Goal: Complete application form

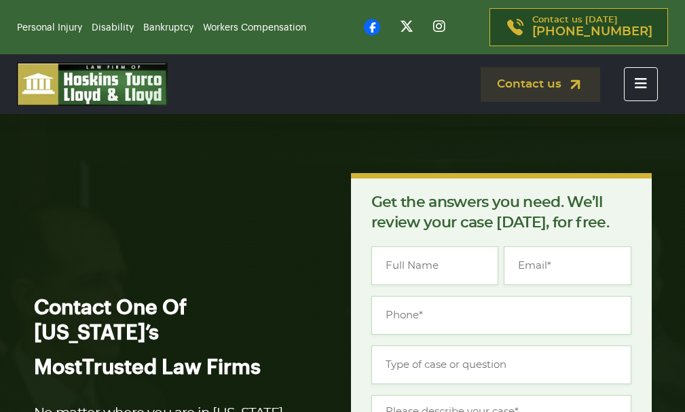
click at [521, 345] on input "Type of case or question *" at bounding box center [501, 364] width 260 height 39
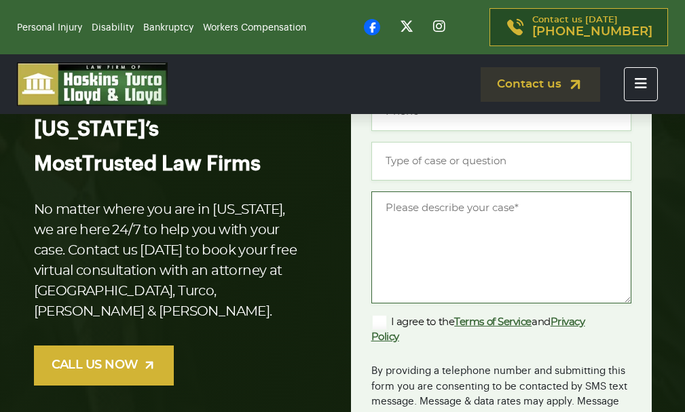
scroll to position [193, 0]
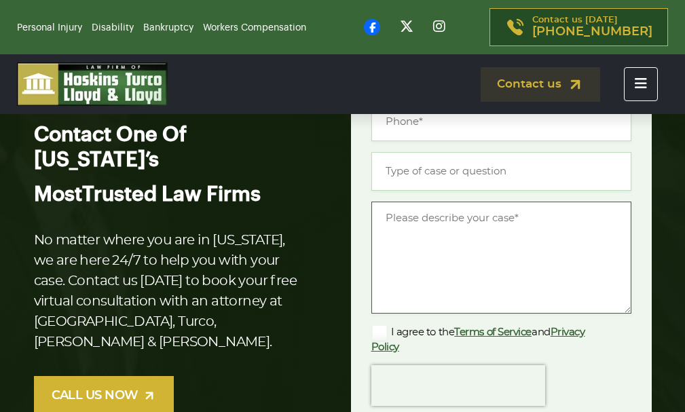
click at [447, 241] on textarea "Message *" at bounding box center [501, 258] width 260 height 112
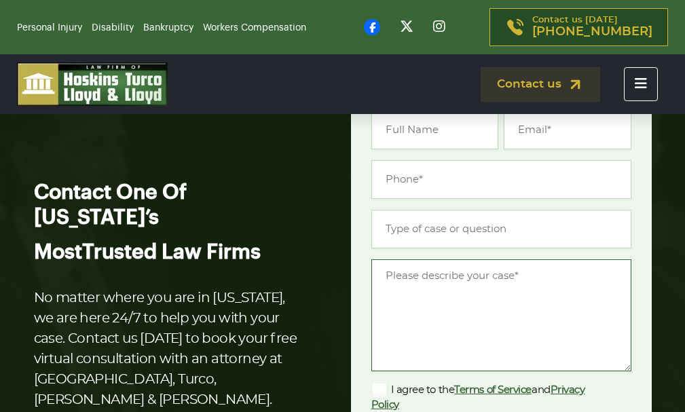
paste textarea "Re: Drop Traffic Hello Good Morning, I have found some major errors that corres…"
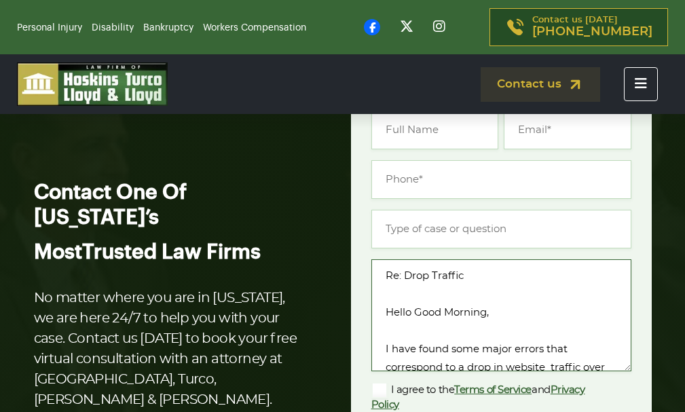
scroll to position [185, 0]
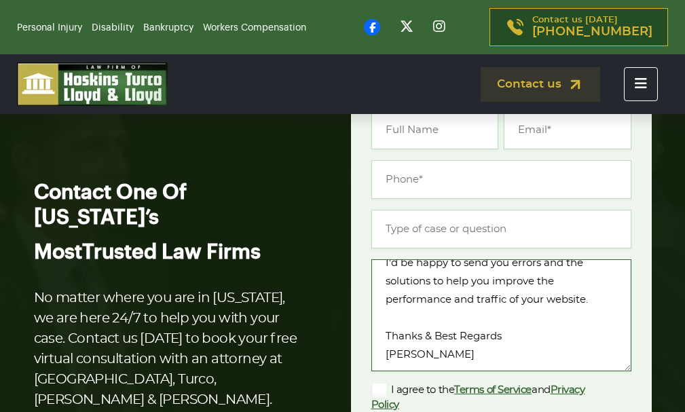
type textarea "Re: Drop Traffic Hello Good Morning, I have found some major errors that corres…"
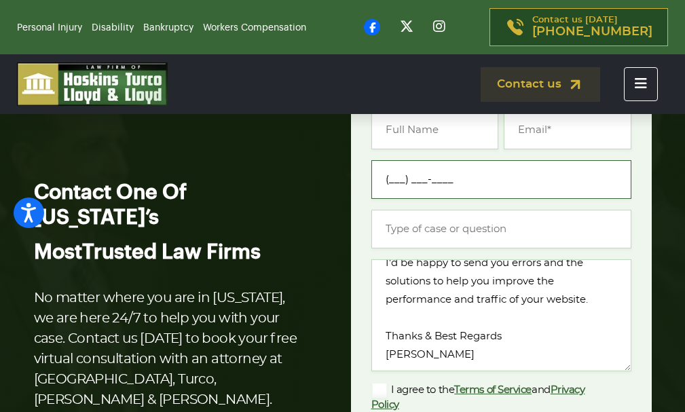
drag, startPoint x: 471, startPoint y: 163, endPoint x: 479, endPoint y: 189, distance: 27.7
click at [471, 164] on input "(___) ___-____" at bounding box center [501, 179] width 260 height 39
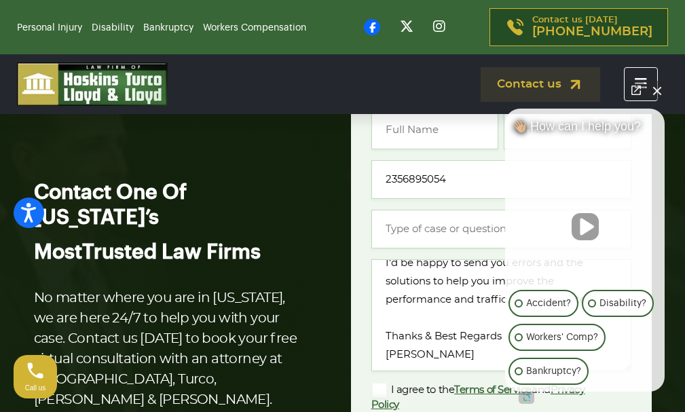
type input "[PHONE_NUMBER]"
type input "[PERSON_NAME]"
type input "[EMAIL_ADDRESS][DOMAIN_NAME]"
click at [660, 94] on button "Close Intaker Chat Widget" at bounding box center [656, 90] width 19 height 19
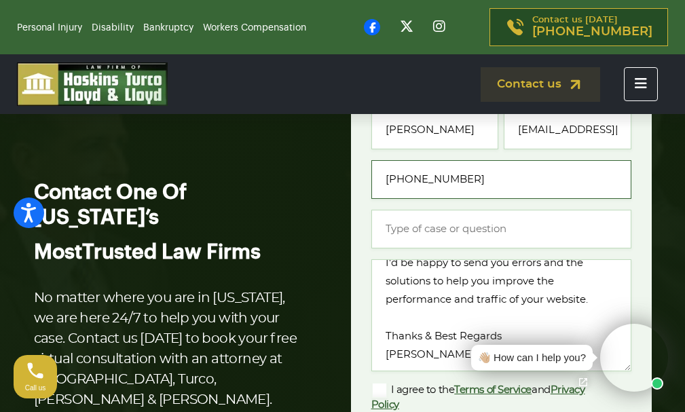
drag, startPoint x: 495, startPoint y: 192, endPoint x: 479, endPoint y: 231, distance: 42.3
click at [494, 193] on input "[PHONE_NUMBER]" at bounding box center [501, 179] width 260 height 39
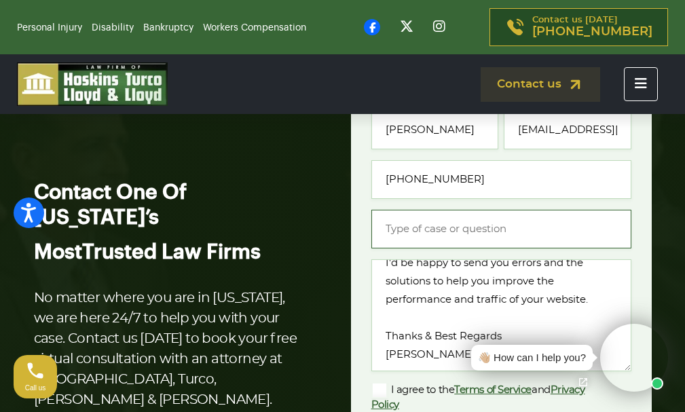
click at [479, 231] on input "Type of case or question *" at bounding box center [501, 229] width 260 height 39
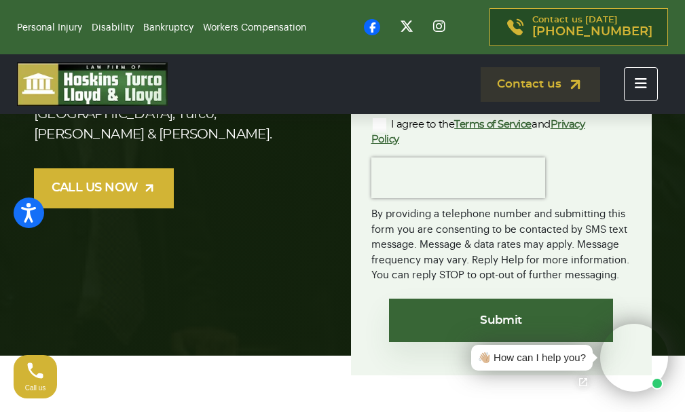
scroll to position [407, 0]
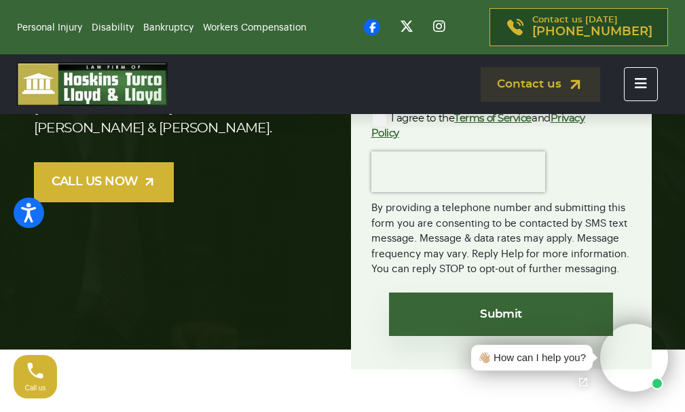
type input "OTHER"
click at [408, 119] on label "I agree to the Terms of Service and Privacy Policy" at bounding box center [490, 126] width 238 height 30
click at [0, 0] on input "I agree to the Terms of Service and Privacy Policy" at bounding box center [0, 0] width 0 height 0
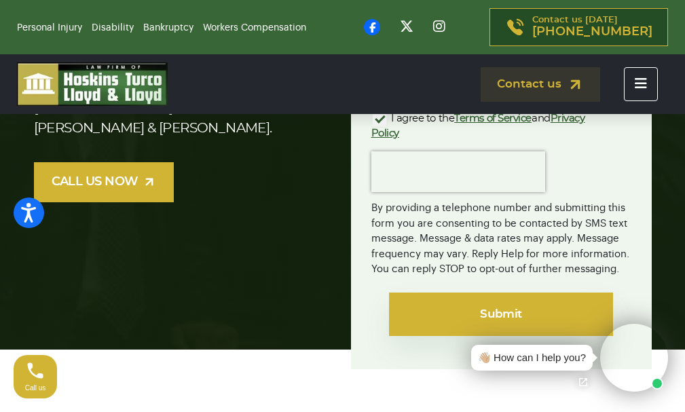
click at [463, 312] on input "Submit" at bounding box center [501, 314] width 224 height 43
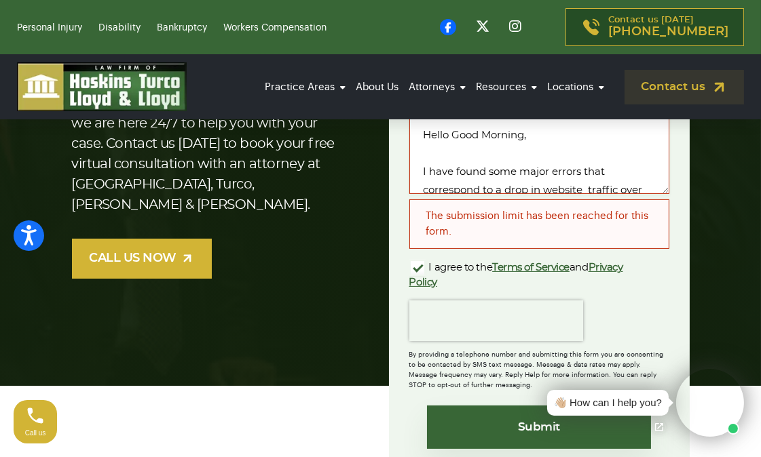
scroll to position [377, 0]
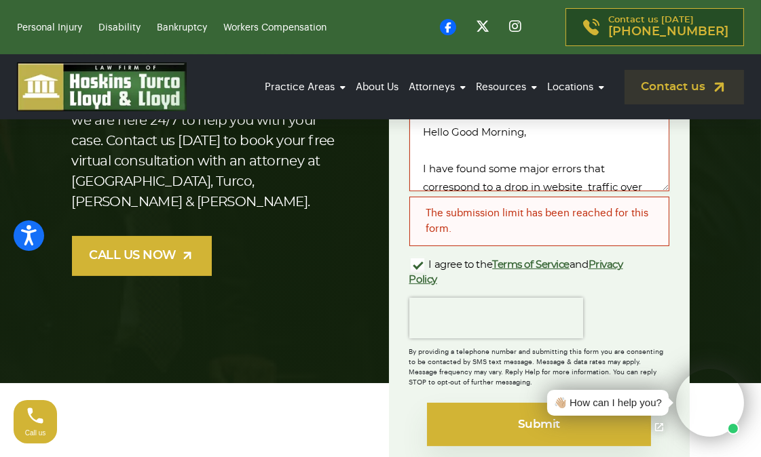
click at [471, 409] on input "Submit" at bounding box center [539, 424] width 224 height 43
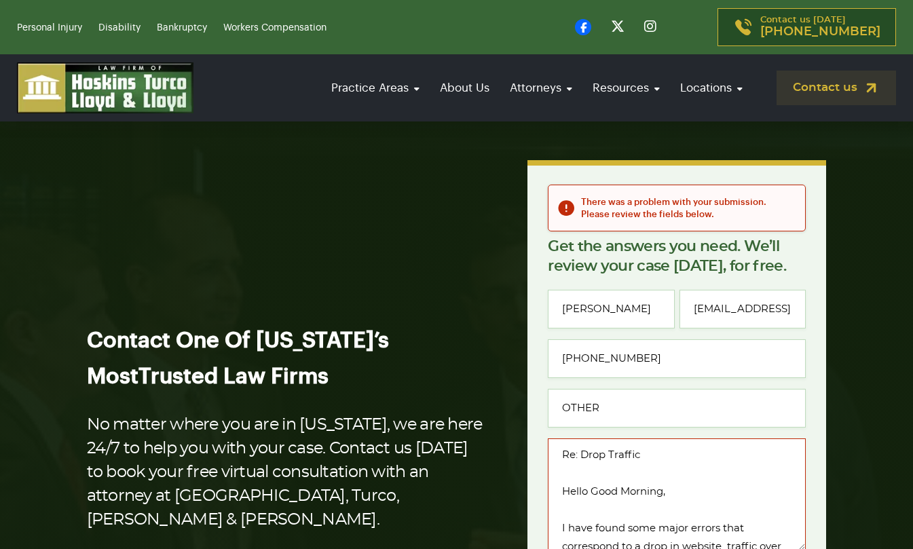
scroll to position [181, 0]
